Goal: Task Accomplishment & Management: Use online tool/utility

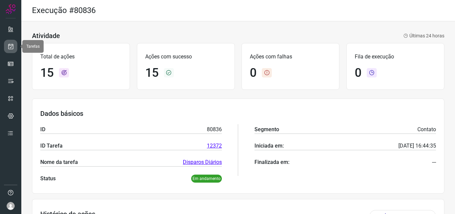
click at [7, 48] on link at bounding box center [10, 46] width 13 height 13
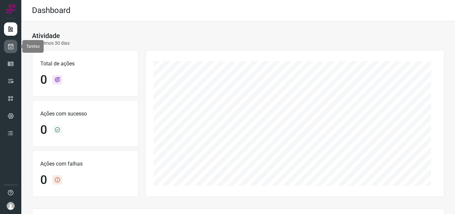
click at [9, 47] on icon at bounding box center [10, 46] width 7 height 7
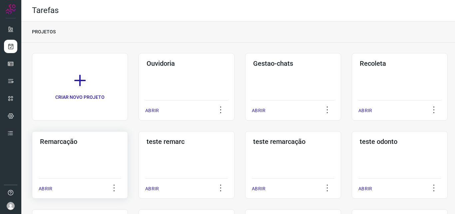
click at [139, 145] on div "Remarcação ABRIR" at bounding box center [187, 164] width 96 height 67
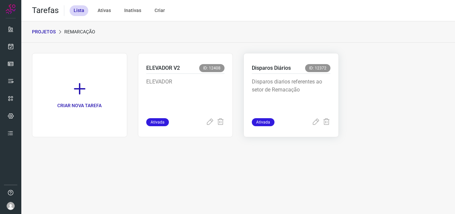
click at [301, 92] on p "Disparos diarios referentes ao setor de Remacação" at bounding box center [291, 94] width 79 height 33
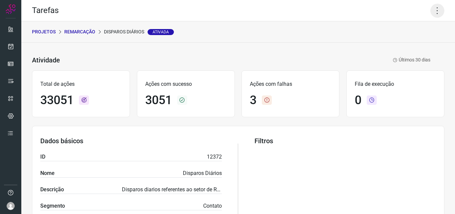
click at [433, 11] on icon at bounding box center [438, 11] width 14 height 14
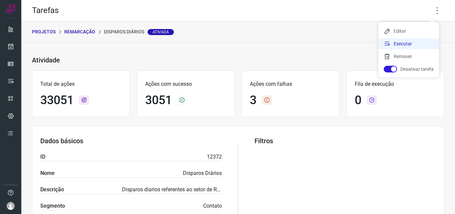
click at [410, 44] on li "Executar" at bounding box center [409, 43] width 61 height 11
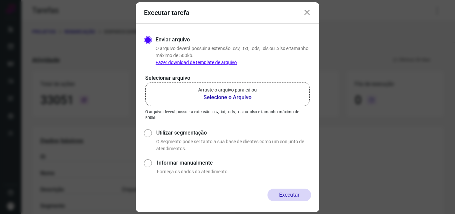
click at [263, 87] on label "Arraste o arquivo para cá ou Selecione o Arquivo" at bounding box center [227, 94] width 165 height 24
click at [0, 0] on input "Arraste o arquivo para cá ou Selecione o Arquivo" at bounding box center [0, 0] width 0 height 0
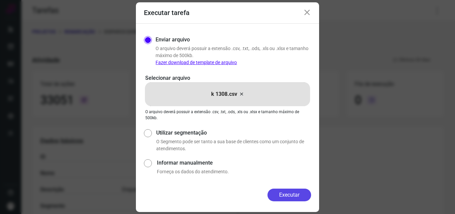
click at [283, 191] on button "Executar" at bounding box center [290, 194] width 44 height 13
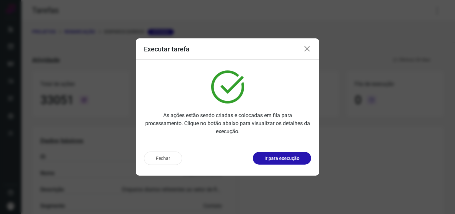
click at [285, 157] on p "Ir para execução" at bounding box center [282, 158] width 35 height 7
